Goal: Navigation & Orientation: Find specific page/section

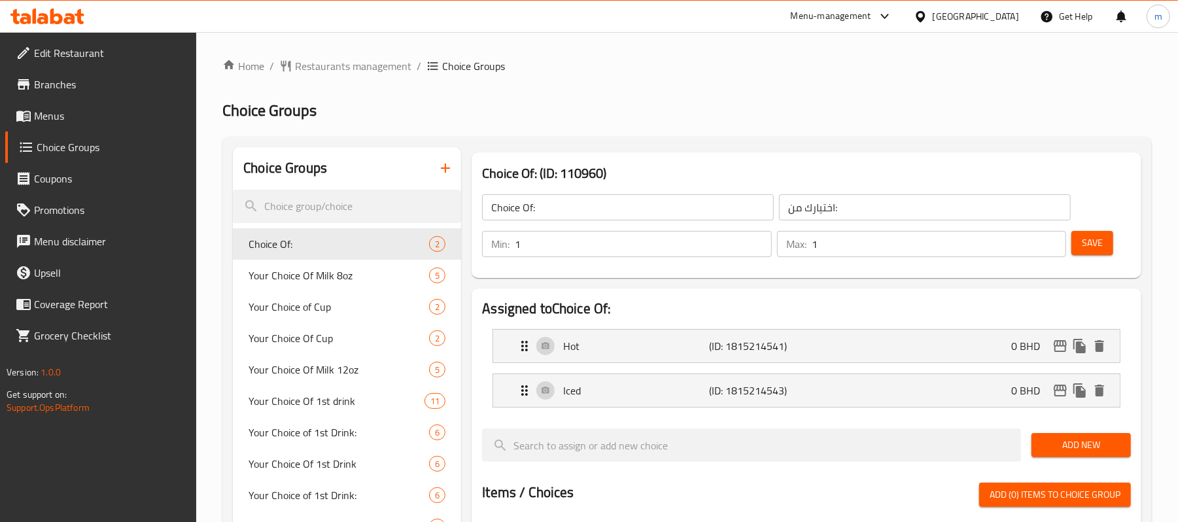
click at [928, 11] on icon at bounding box center [921, 17] width 14 height 14
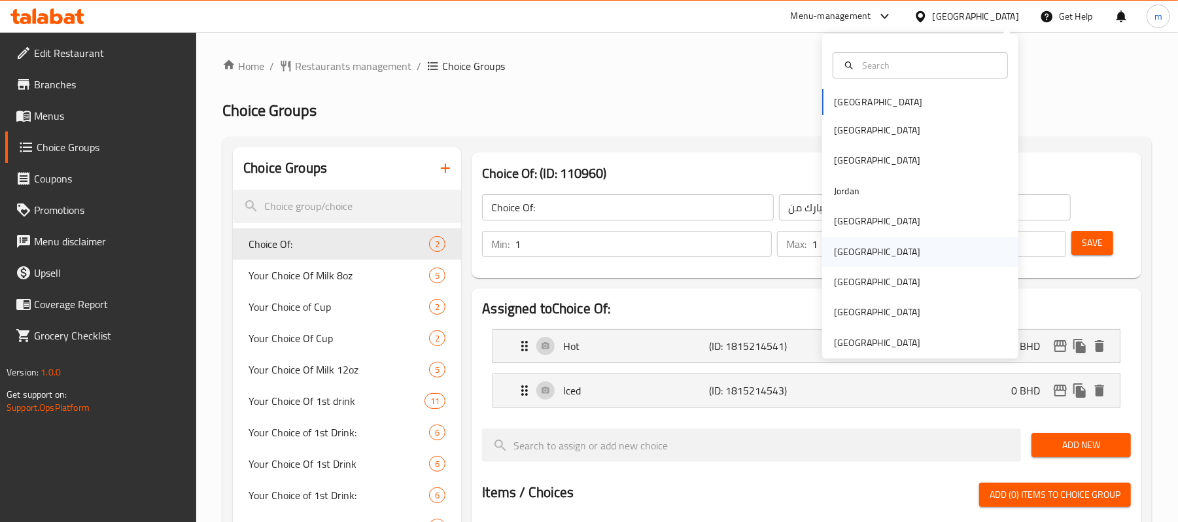
click at [846, 247] on div "[GEOGRAPHIC_DATA]" at bounding box center [877, 252] width 107 height 30
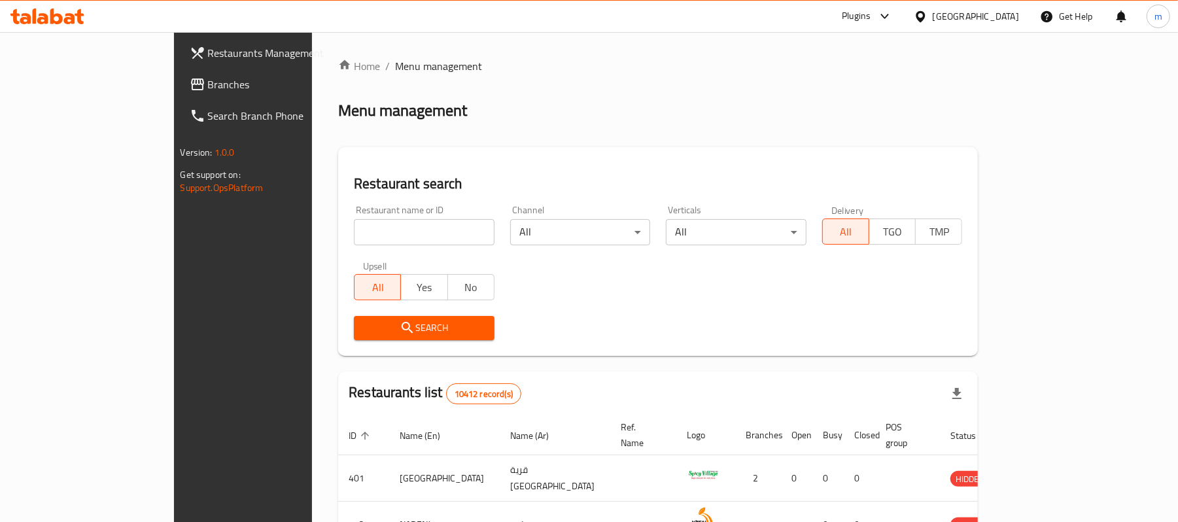
drag, startPoint x: 58, startPoint y: 90, endPoint x: 65, endPoint y: 90, distance: 7.2
click at [208, 90] on span "Branches" at bounding box center [284, 85] width 152 height 16
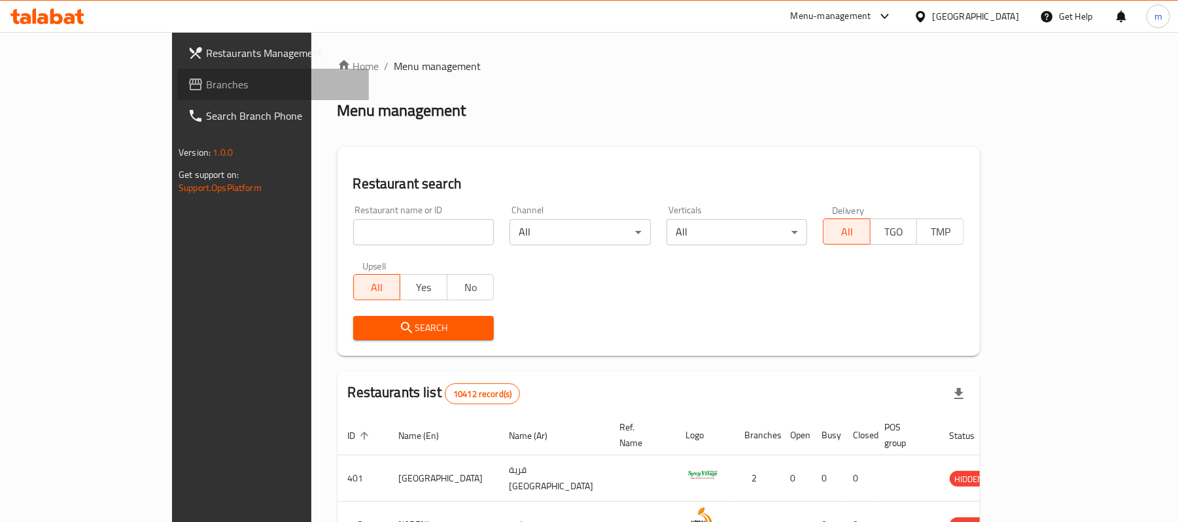
click at [206, 89] on span "Branches" at bounding box center [282, 85] width 152 height 16
